Goal: Information Seeking & Learning: Learn about a topic

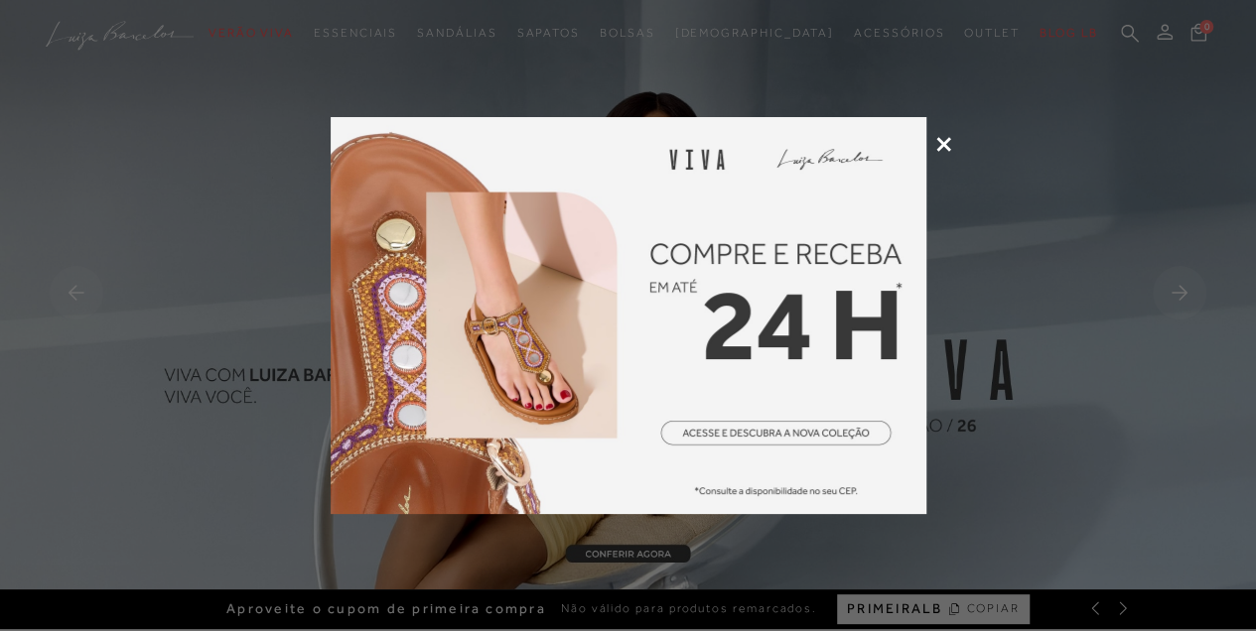
click at [945, 139] on icon at bounding box center [943, 144] width 15 height 15
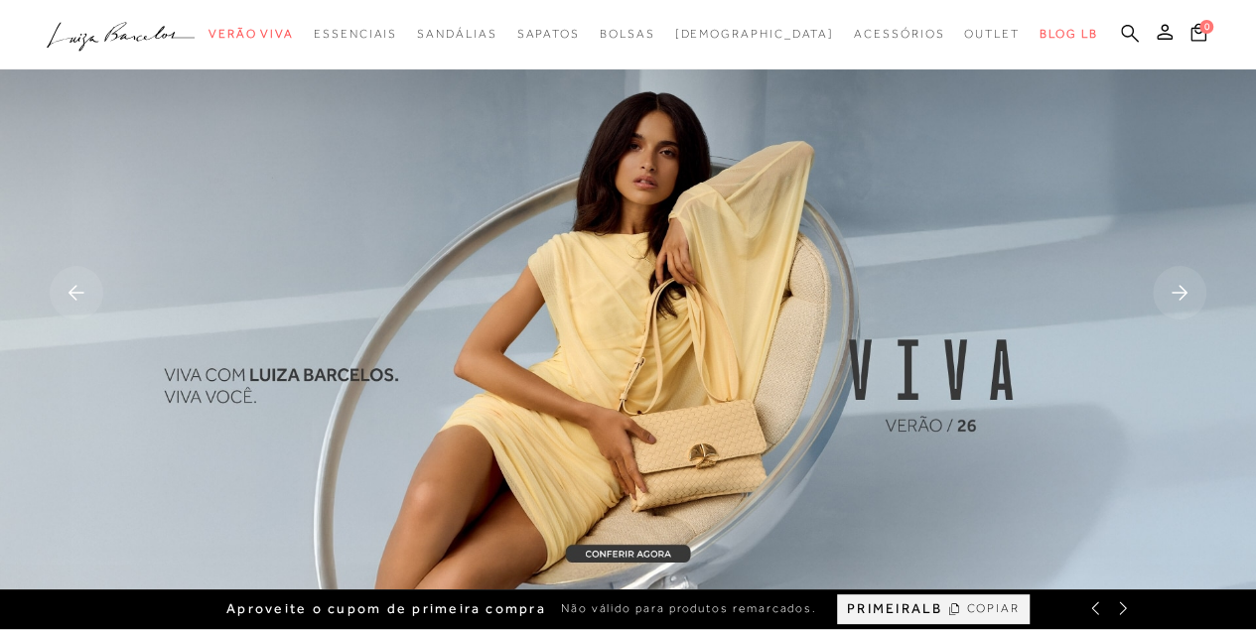
click at [1121, 37] on icon at bounding box center [1130, 33] width 18 height 19
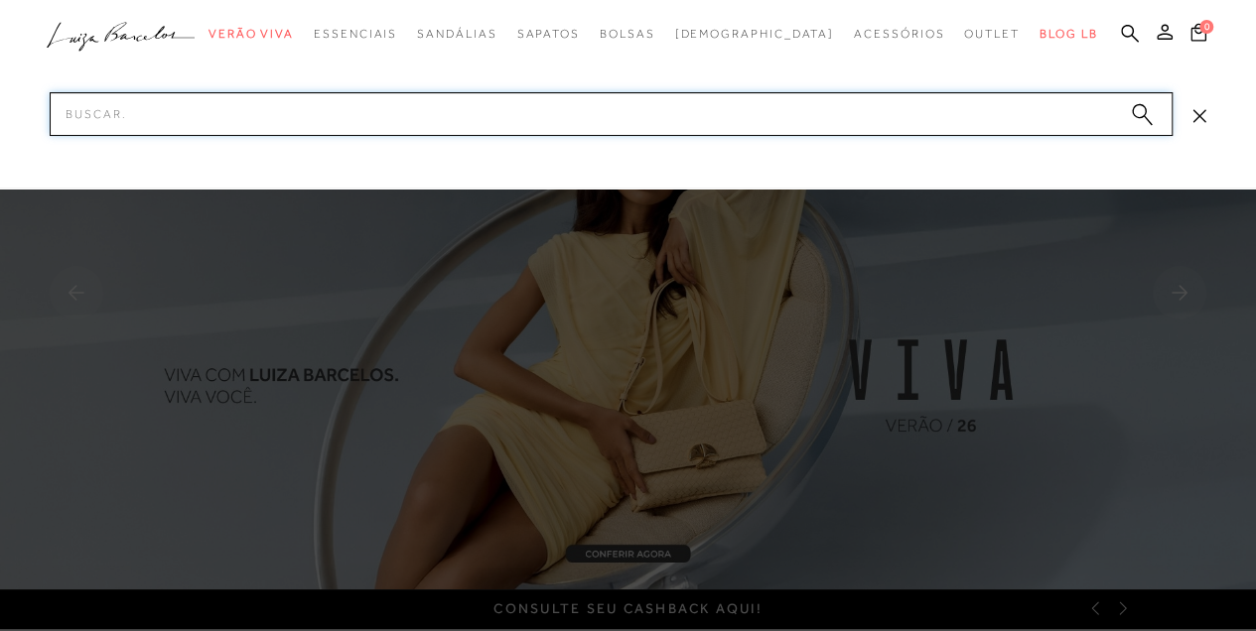
click at [946, 129] on input "Pesquisar" at bounding box center [611, 114] width 1123 height 44
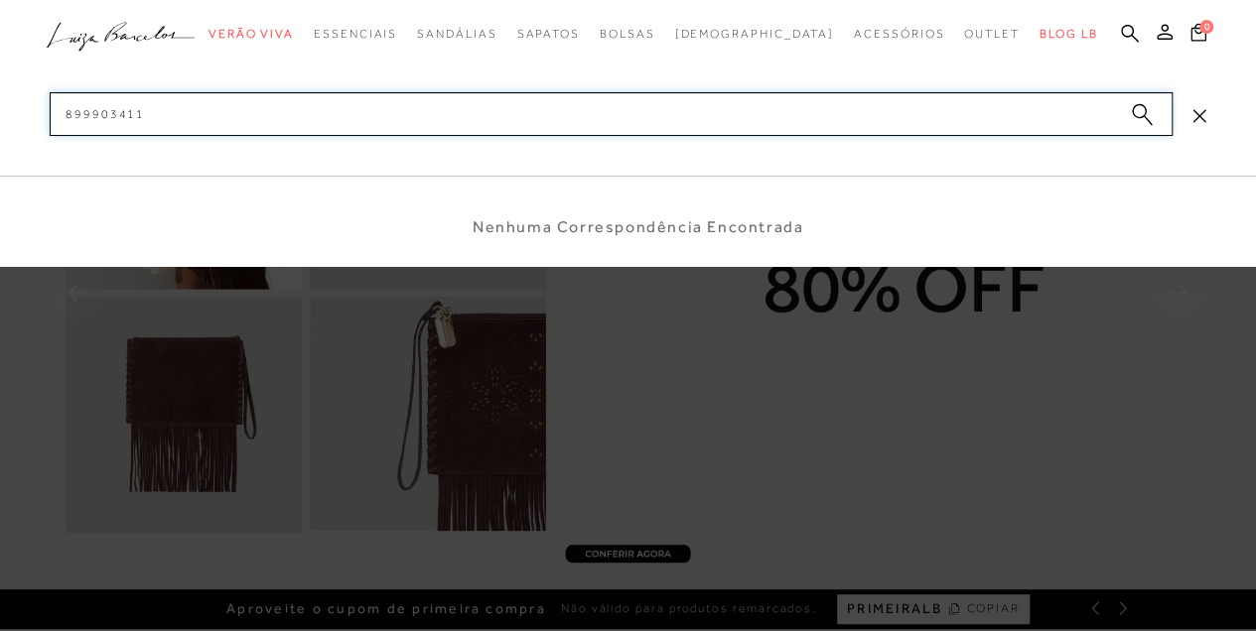
type input "899903411"
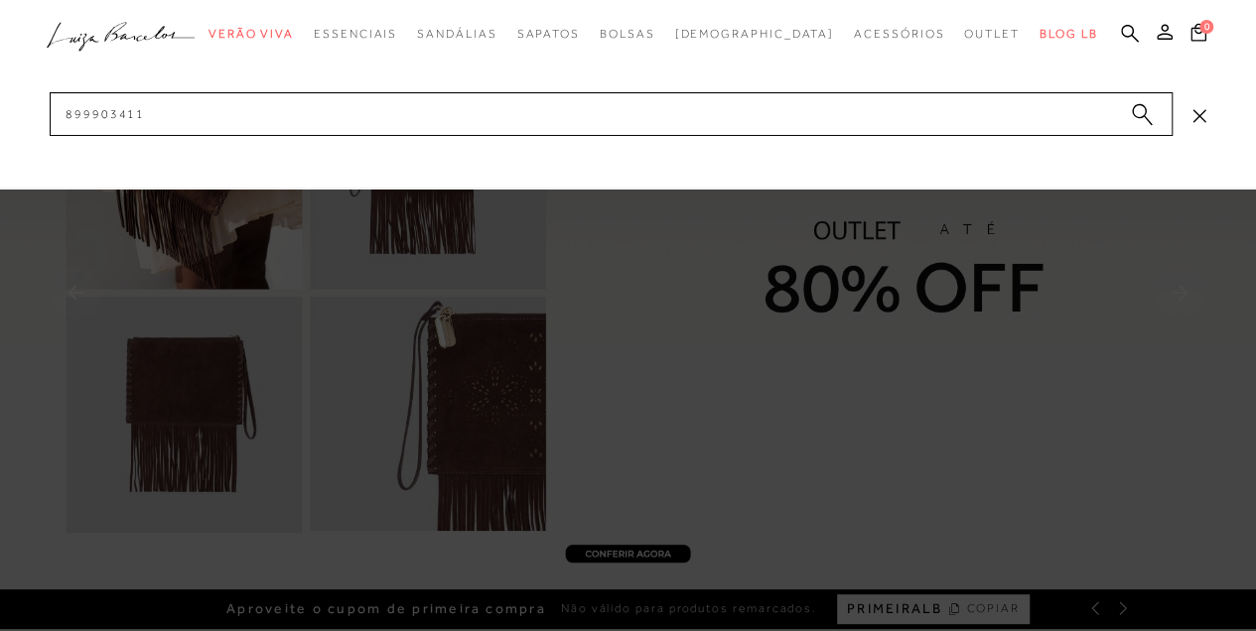
click at [1130, 107] on button "submit" at bounding box center [1142, 117] width 30 height 28
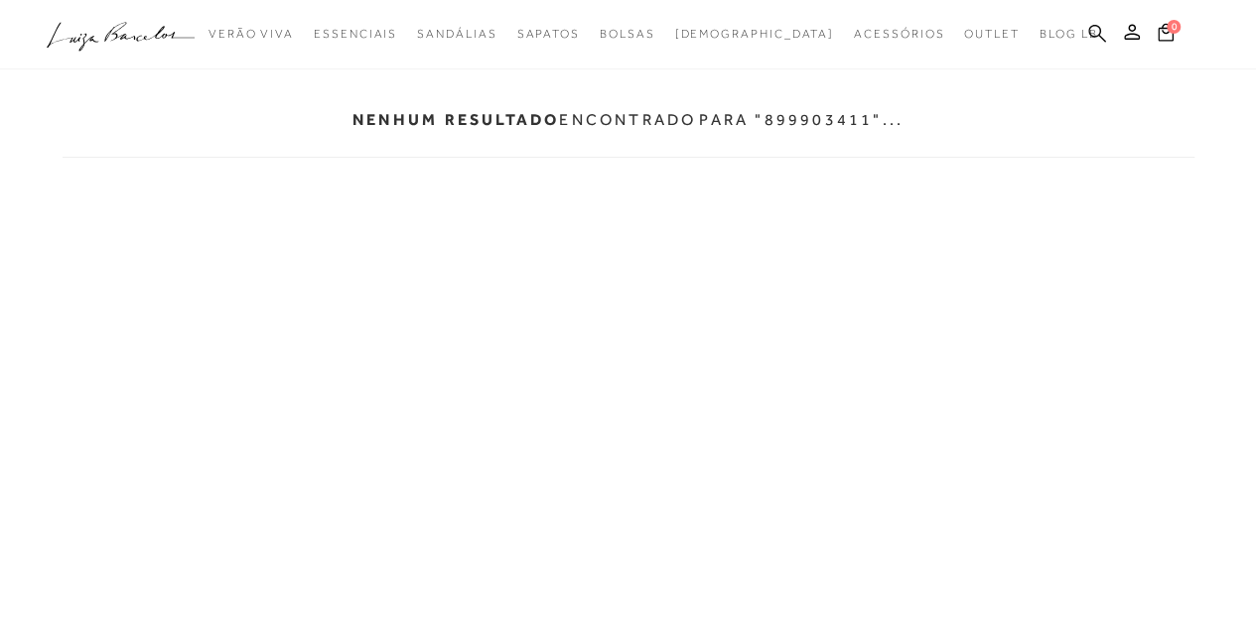
click at [1094, 30] on icon at bounding box center [1097, 33] width 18 height 19
click at [1094, 38] on icon at bounding box center [1097, 33] width 18 height 19
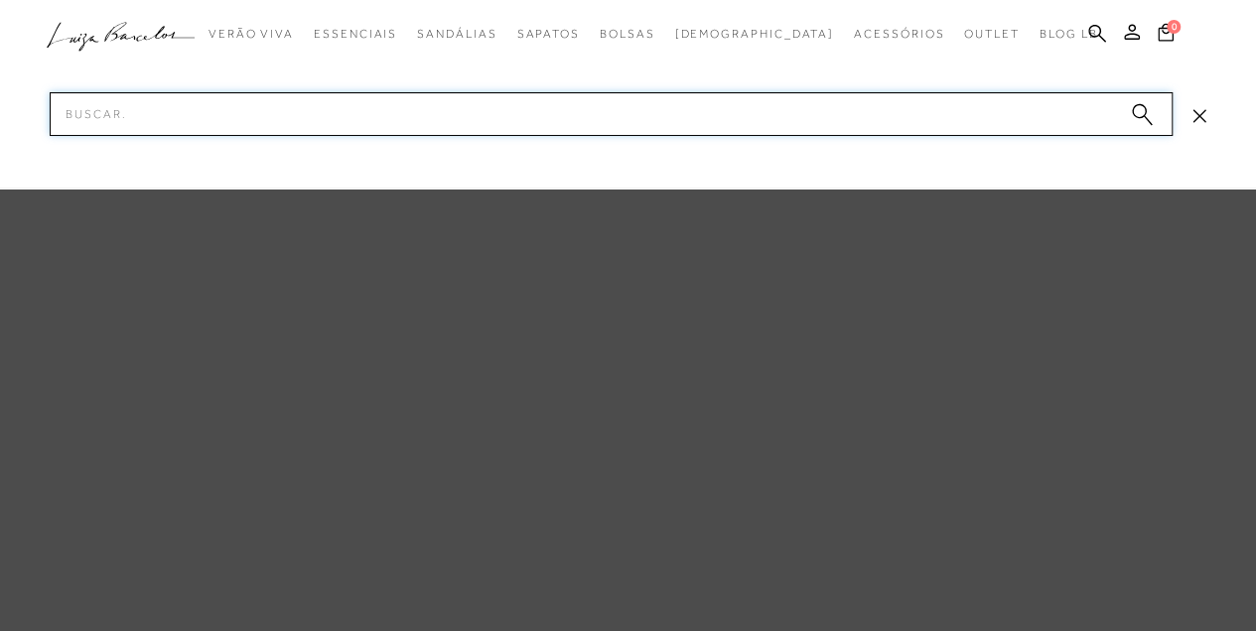
click at [971, 107] on input "Pesquisar" at bounding box center [611, 114] width 1123 height 44
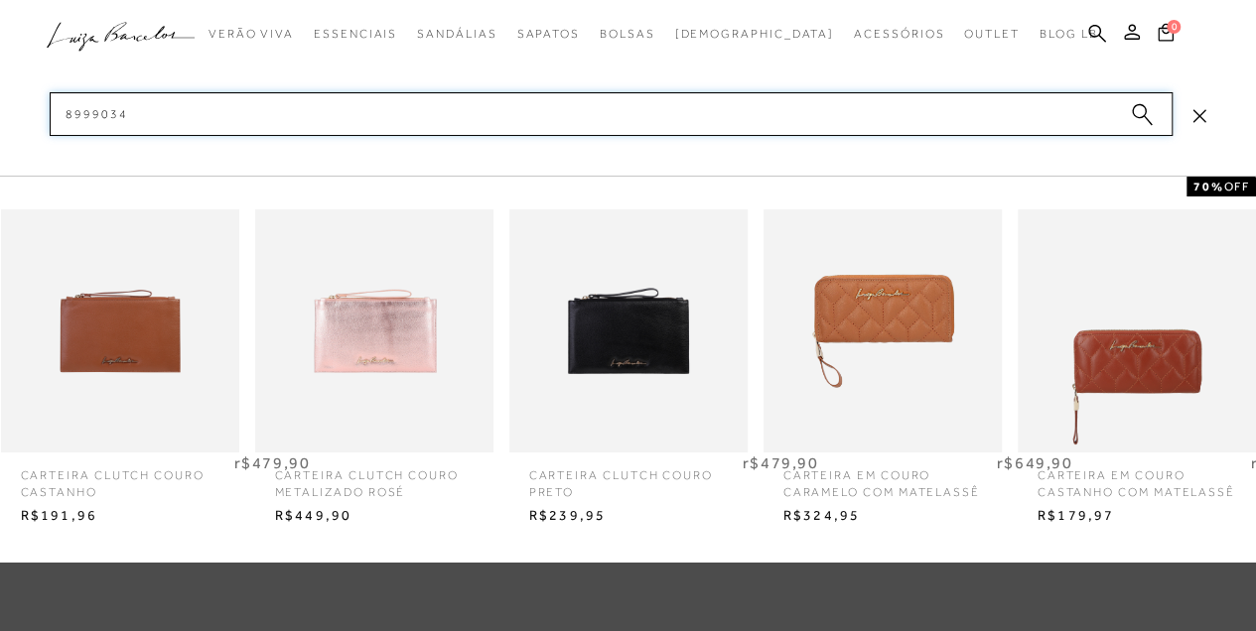
type input "89990341"
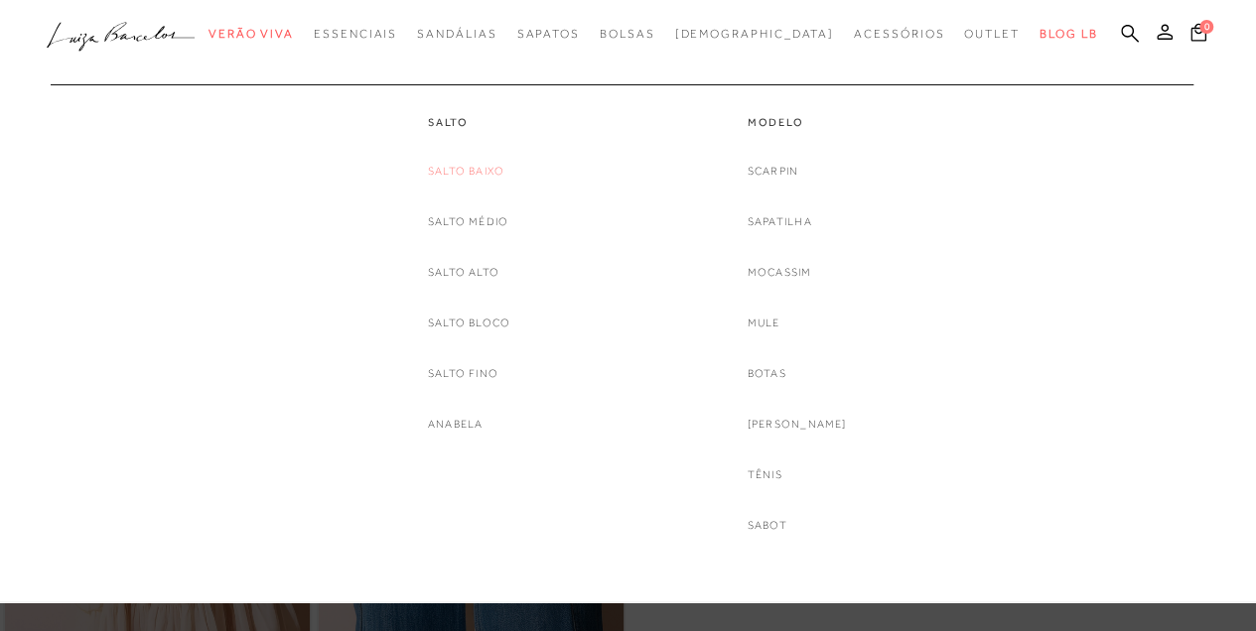
click at [465, 167] on link "Salto Baixo" at bounding box center [466, 171] width 76 height 21
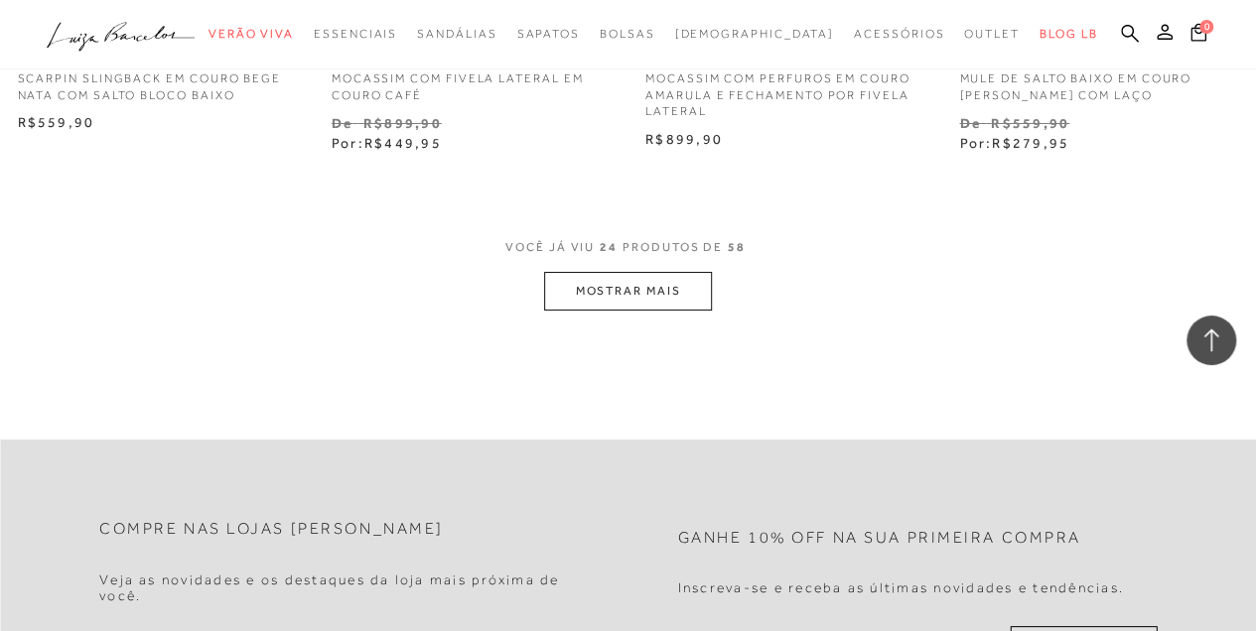
scroll to position [3706, 0]
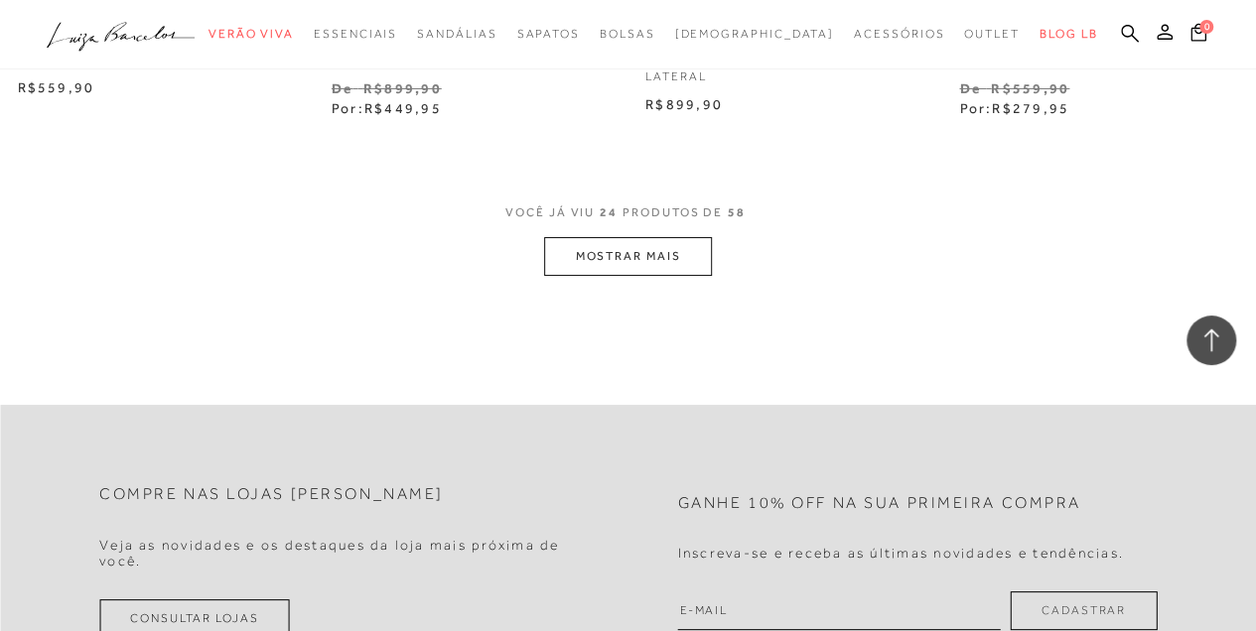
click at [612, 238] on button "MOSTRAR MAIS" at bounding box center [627, 256] width 167 height 39
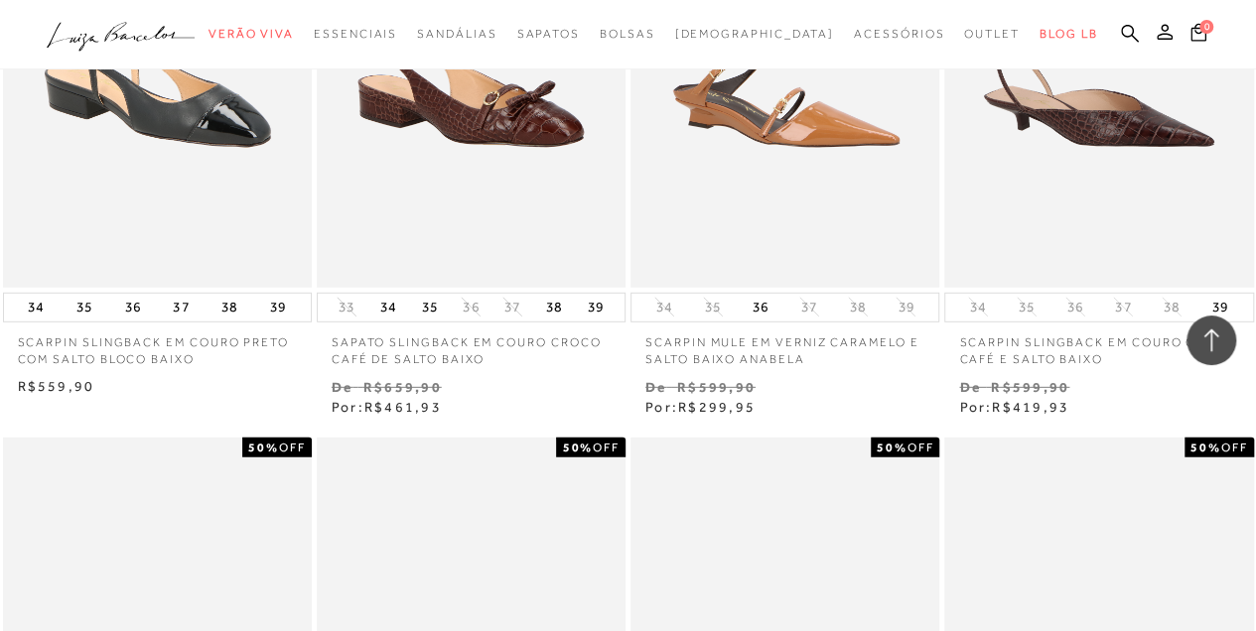
scroll to position [6553, 0]
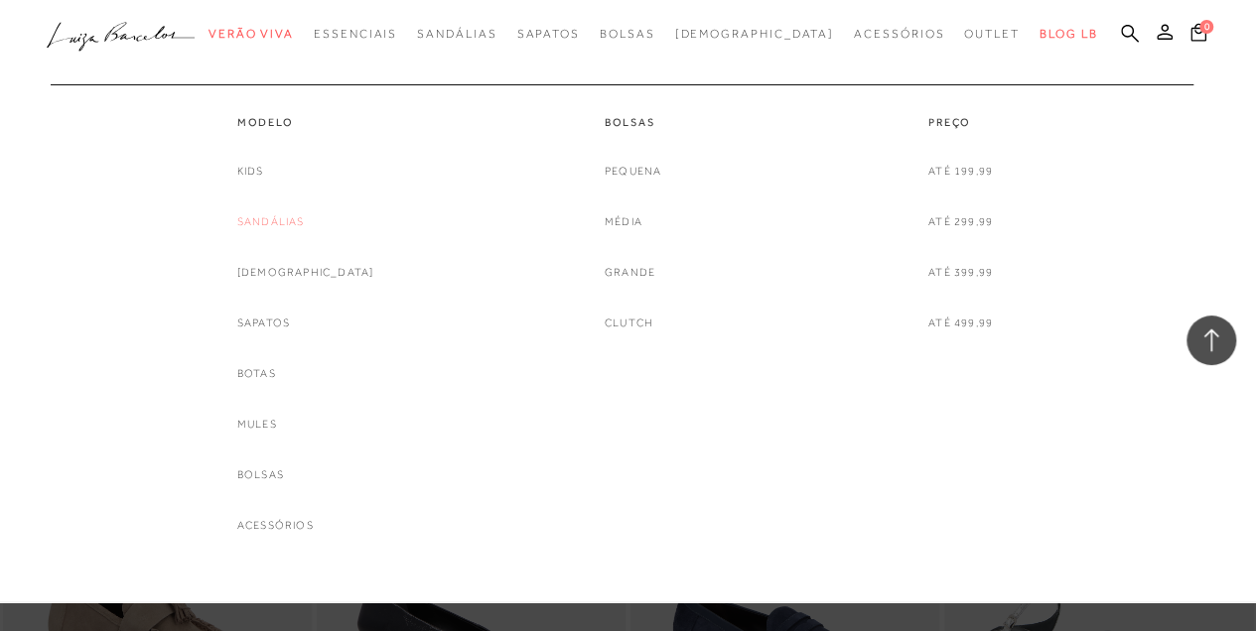
click at [285, 222] on link "Sandálias" at bounding box center [271, 221] width 68 height 21
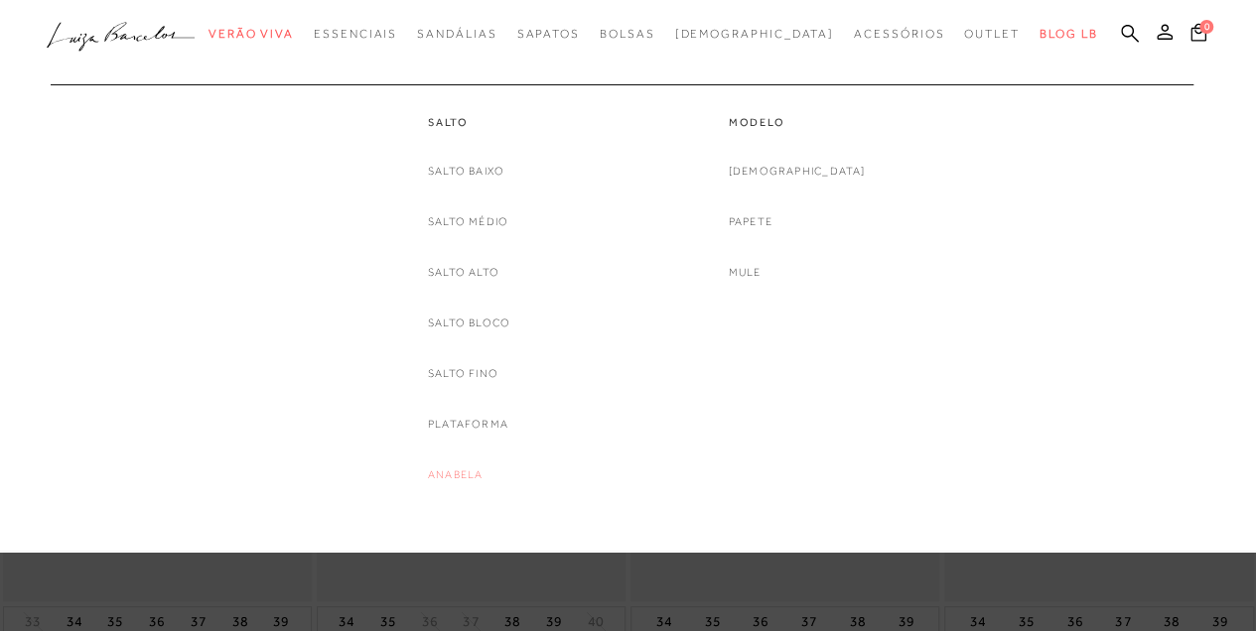
click at [471, 479] on link "Anabela" at bounding box center [455, 475] width 55 height 21
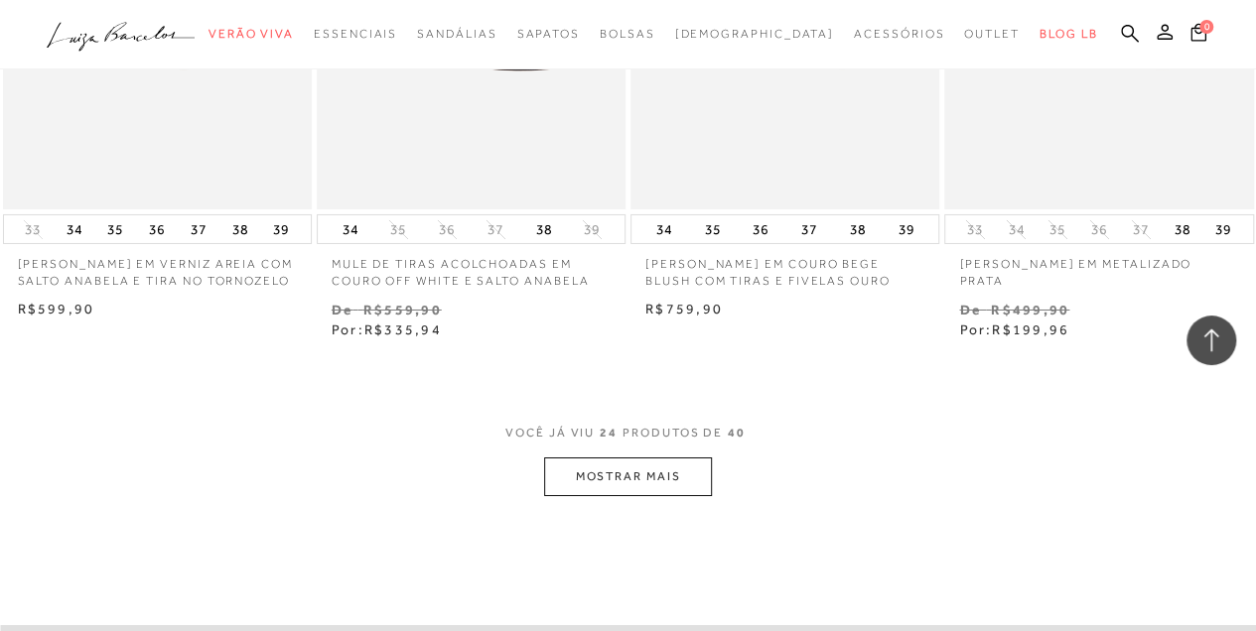
scroll to position [3509, 0]
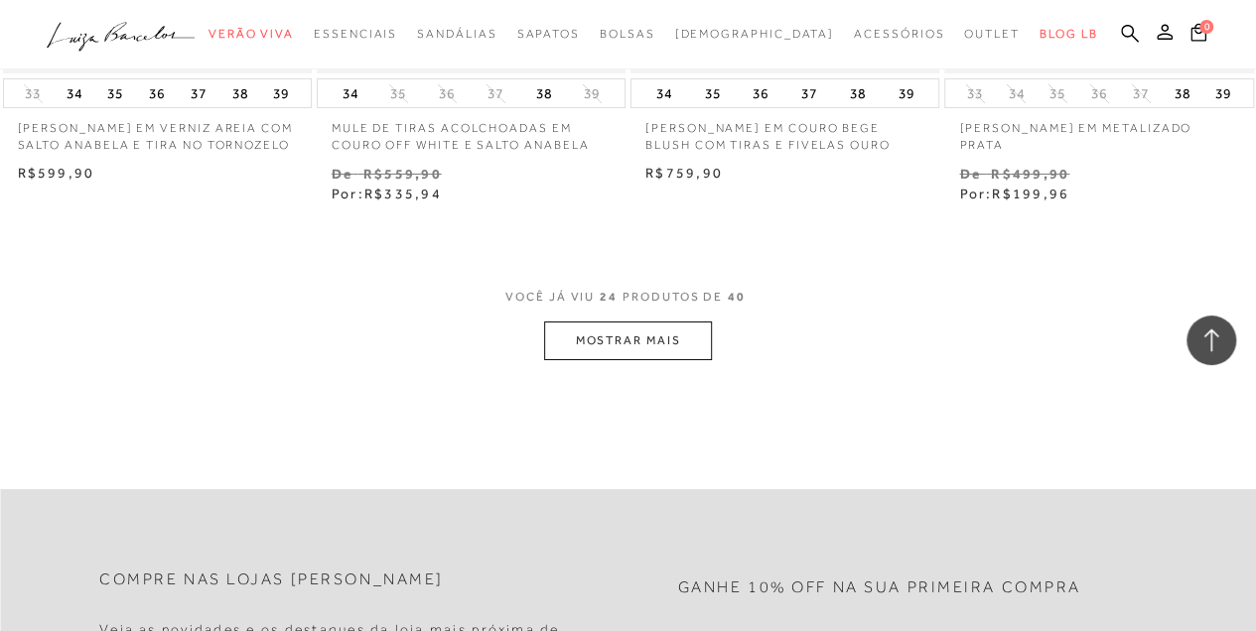
click at [599, 360] on button "MOSTRAR MAIS" at bounding box center [627, 341] width 167 height 39
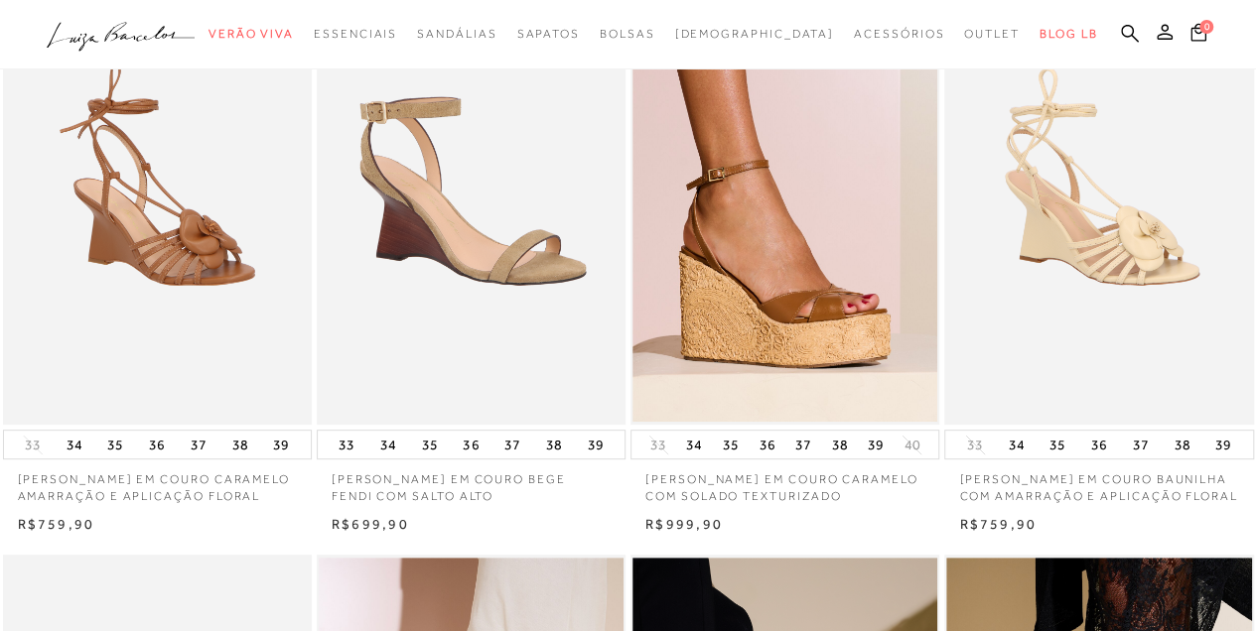
scroll to position [0, 0]
